Goal: Find specific page/section

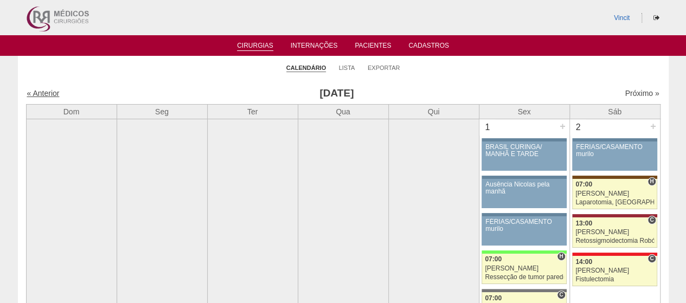
click at [41, 93] on link "« Anterior" at bounding box center [43, 93] width 33 height 9
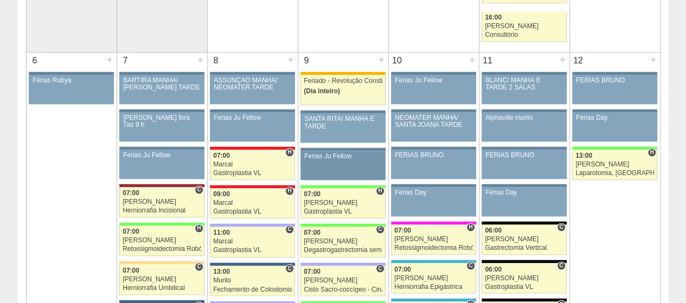
scroll to position [1030, 0]
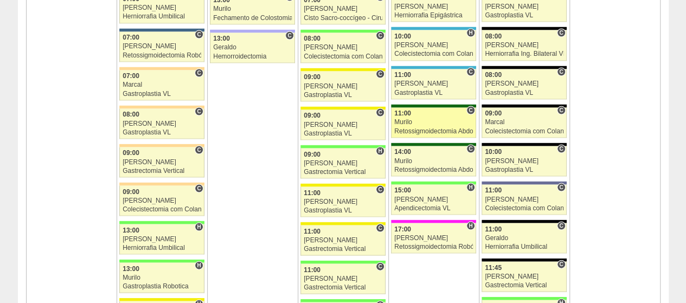
click at [425, 119] on div "Murilo" at bounding box center [433, 122] width 79 height 7
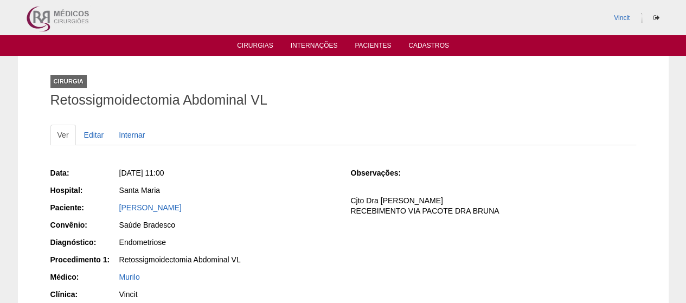
drag, startPoint x: 422, startPoint y: 210, endPoint x: 498, endPoint y: 210, distance: 75.9
click at [498, 210] on p "Cjto Dra [PERSON_NAME] RECEBIMENTO VIA PACOTE DRA BRUNA" at bounding box center [492, 206] width 285 height 21
copy p "PACOTE DRA BRUNA"
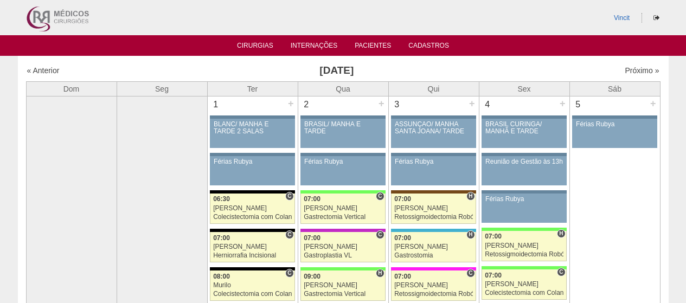
scroll to position [1030, 0]
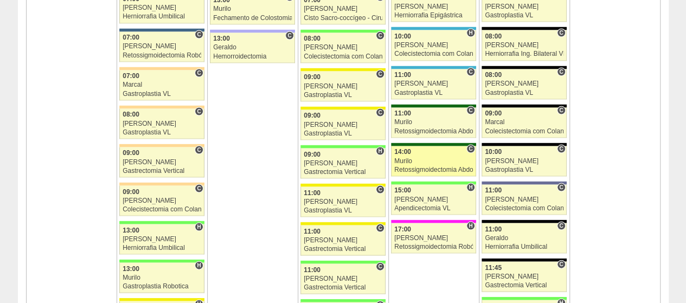
click at [452, 158] on div "Murilo" at bounding box center [433, 161] width 79 height 7
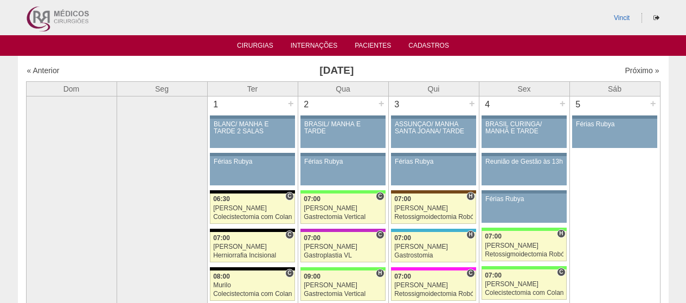
scroll to position [1030, 0]
